Goal: Task Accomplishment & Management: Use online tool/utility

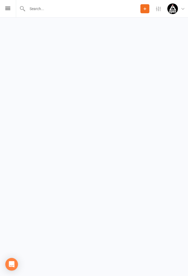
click at [8, 8] on icon at bounding box center [7, 8] width 5 height 3
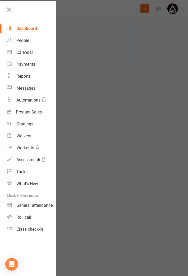
click at [31, 233] on link "Class check-in" at bounding box center [31, 229] width 49 height 12
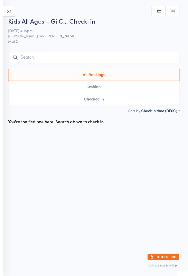
click at [165, 256] on button "Exit kiosk mode" at bounding box center [164, 257] width 32 height 6
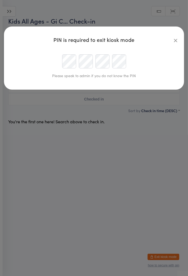
click at [174, 43] on button "button" at bounding box center [176, 40] width 6 height 6
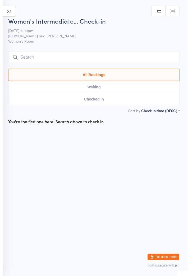
click at [8, 14] on icon at bounding box center [9, 11] width 13 height 11
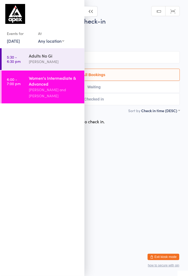
click at [20, 42] on link "24 Jul, 2025" at bounding box center [13, 41] width 13 height 6
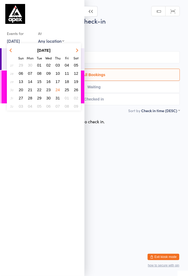
click at [79, 52] on button "button" at bounding box center [76, 50] width 8 height 7
click at [76, 51] on icon "button" at bounding box center [77, 50] width 4 height 4
click at [32, 83] on button "15" at bounding box center [30, 81] width 8 height 7
